Goal: Navigation & Orientation: Find specific page/section

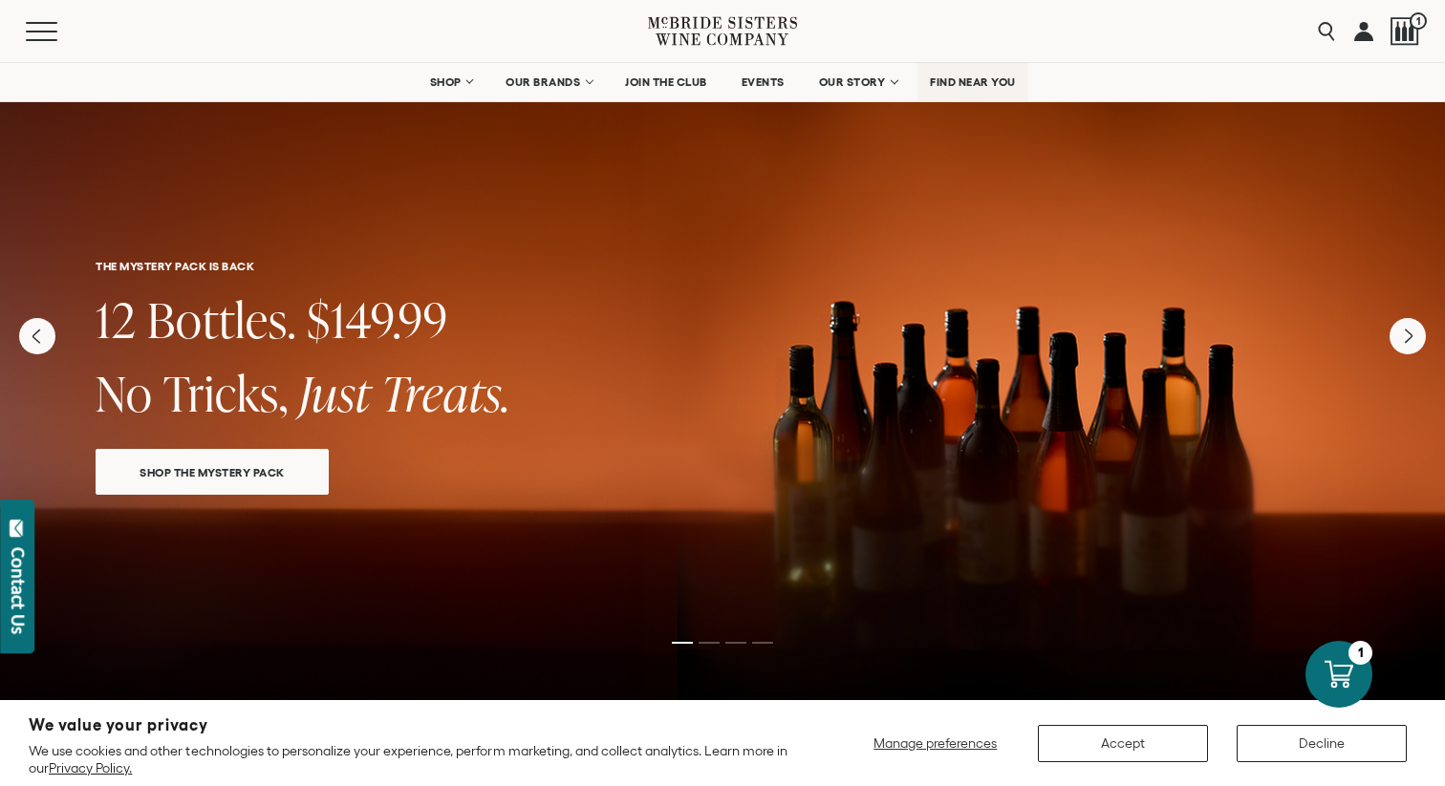
click at [993, 83] on span "FIND NEAR YOU" at bounding box center [973, 81] width 86 height 13
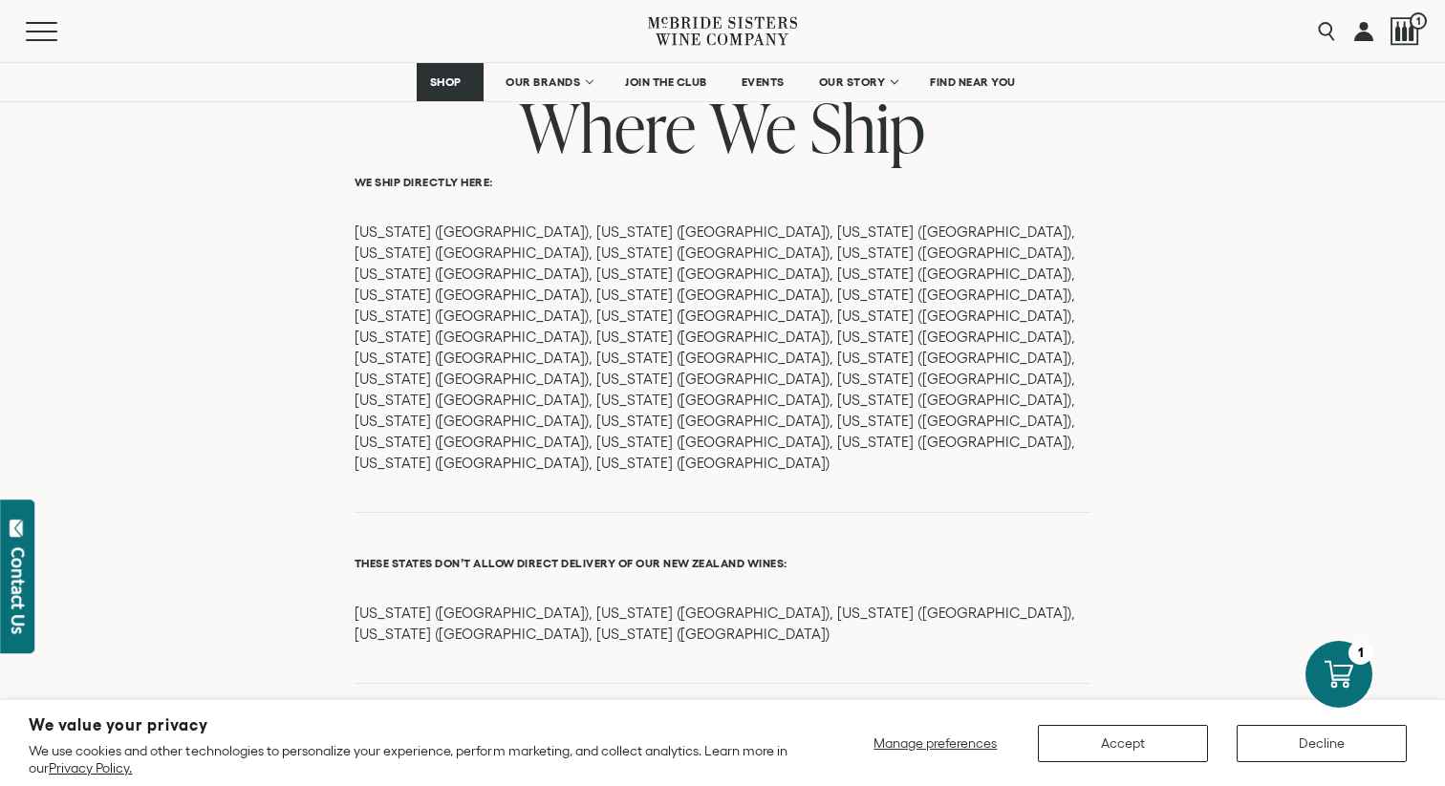
scroll to position [1576, 0]
